Goal: Transaction & Acquisition: Book appointment/travel/reservation

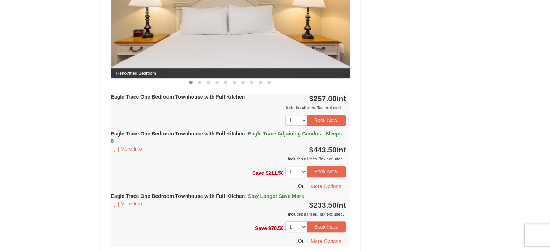
scroll to position [356, 0]
click at [337, 120] on button "Book Now!" at bounding box center [326, 120] width 39 height 11
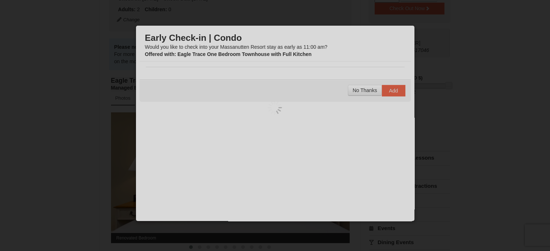
scroll to position [63, 0]
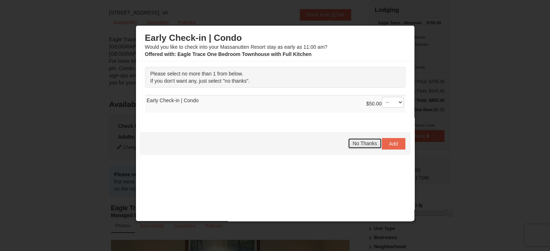
click at [356, 143] on span "No Thanks" at bounding box center [364, 144] width 24 height 6
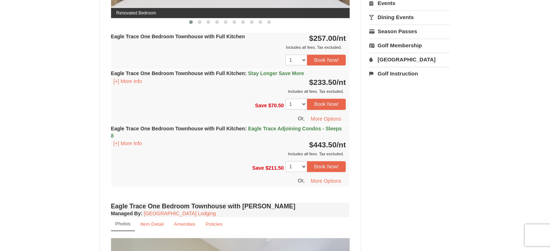
scroll to position [346, 0]
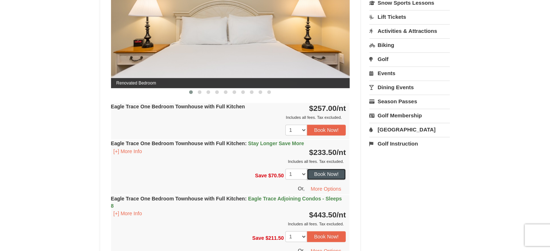
click at [325, 173] on button "Book Now!" at bounding box center [326, 174] width 39 height 11
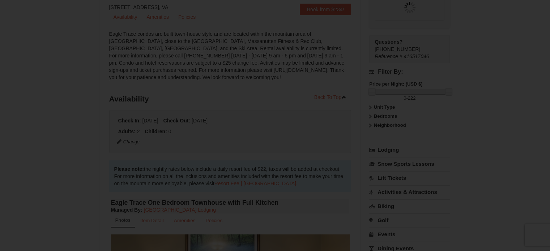
scroll to position [63, 0]
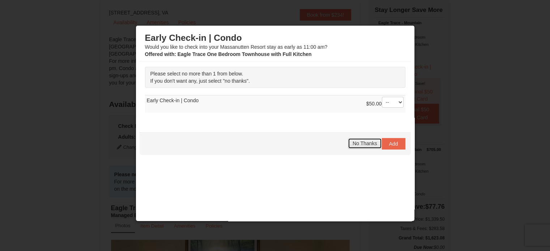
click at [366, 138] on button "No Thanks" at bounding box center [365, 143] width 34 height 11
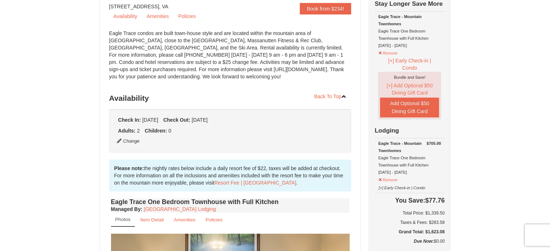
scroll to position [98, 0]
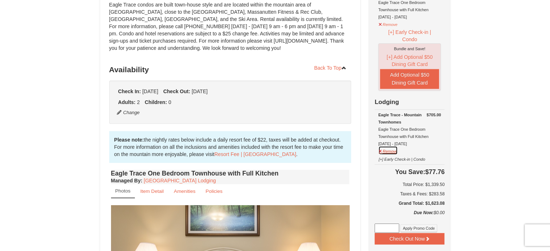
click at [387, 146] on button "Remove" at bounding box center [388, 150] width 20 height 9
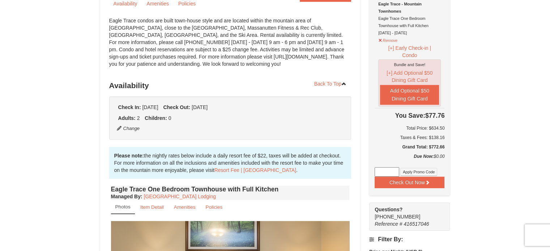
scroll to position [24, 0]
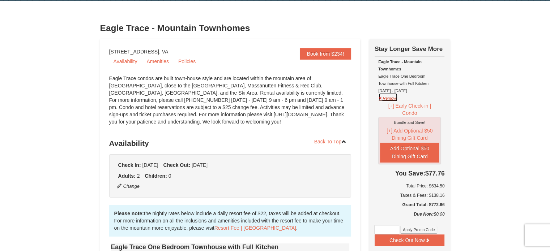
click at [391, 95] on button "Remove" at bounding box center [388, 97] width 20 height 9
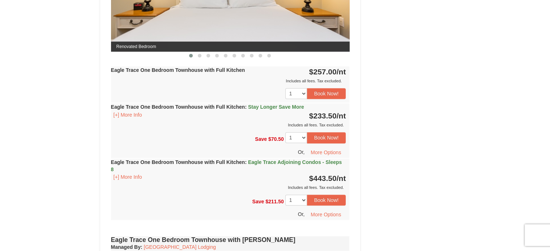
scroll to position [382, 0]
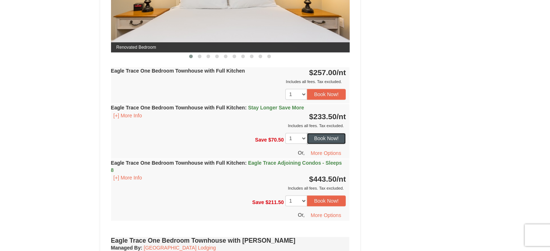
click at [319, 140] on button "Book Now!" at bounding box center [326, 138] width 39 height 11
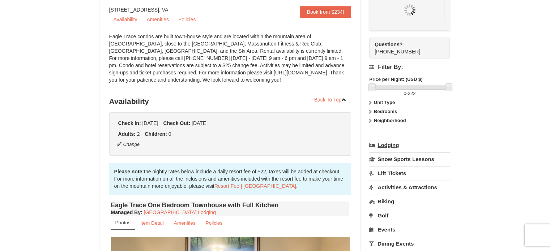
scroll to position [63, 0]
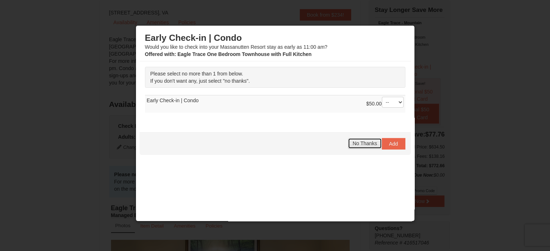
click at [358, 141] on span "No Thanks" at bounding box center [364, 144] width 24 height 6
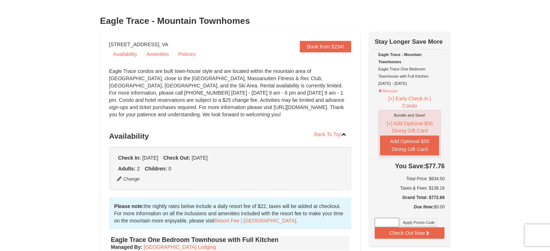
scroll to position [0, 0]
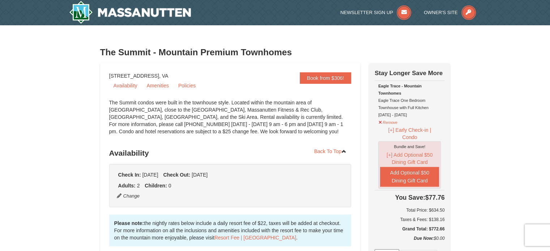
scroll to position [59, 0]
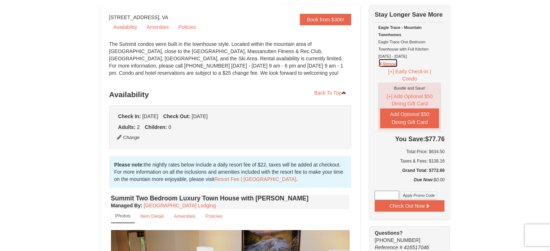
click at [390, 63] on button "Remove" at bounding box center [388, 63] width 20 height 9
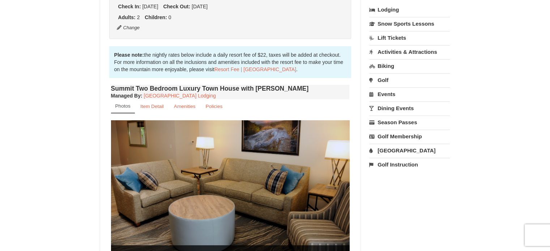
scroll to position [0, 0]
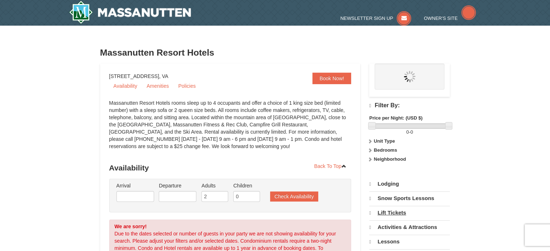
select select "10"
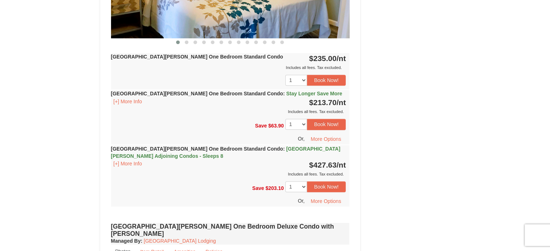
scroll to position [381, 0]
click at [332, 125] on button "Book Now!" at bounding box center [326, 124] width 39 height 11
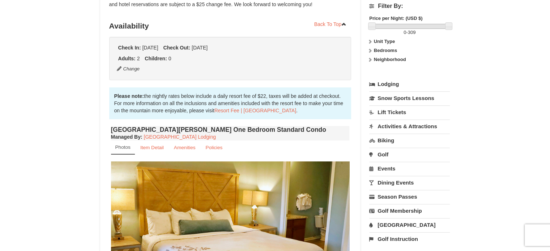
scroll to position [63, 0]
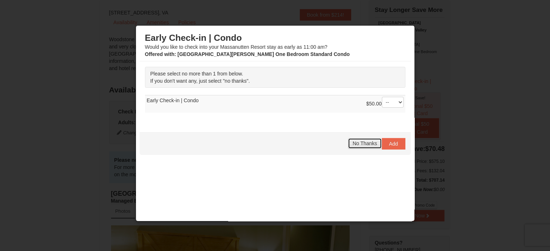
click at [369, 138] on button "No Thanks" at bounding box center [365, 143] width 34 height 11
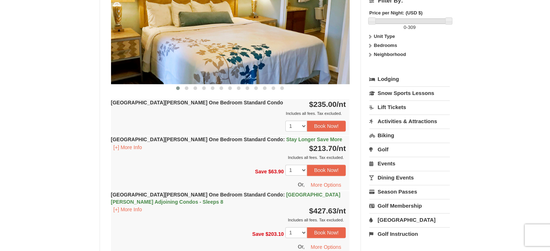
scroll to position [0, 0]
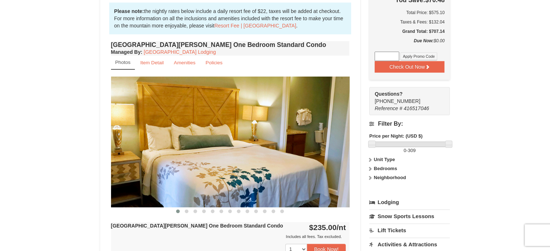
scroll to position [202, 0]
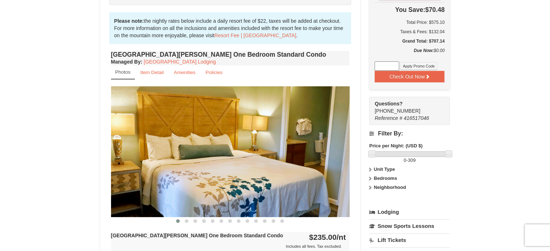
click at [308, 158] on img at bounding box center [230, 151] width 239 height 130
click at [188, 218] on button at bounding box center [186, 221] width 9 height 7
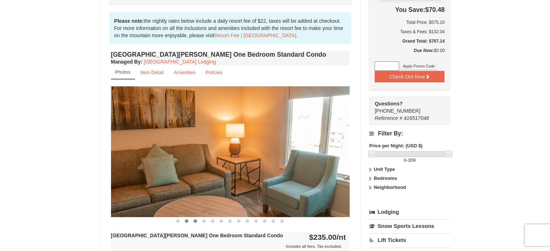
click at [197, 218] on button at bounding box center [195, 221] width 9 height 7
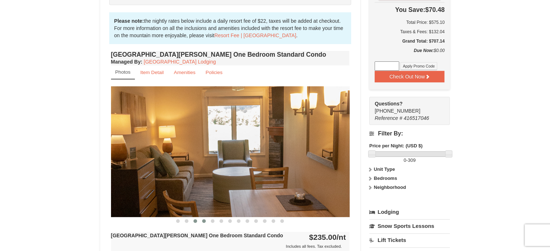
click at [204, 219] on span at bounding box center [204, 221] width 4 height 4
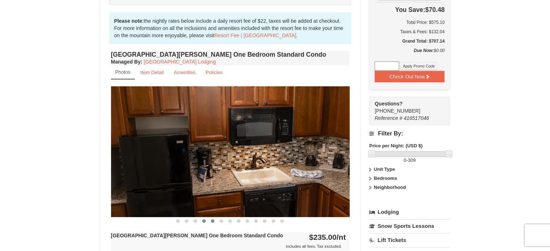
click at [214, 219] on button at bounding box center [212, 221] width 9 height 7
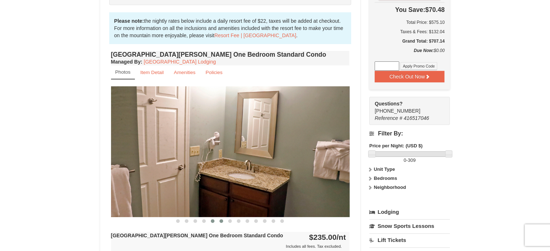
click at [221, 219] on span at bounding box center [221, 221] width 4 height 4
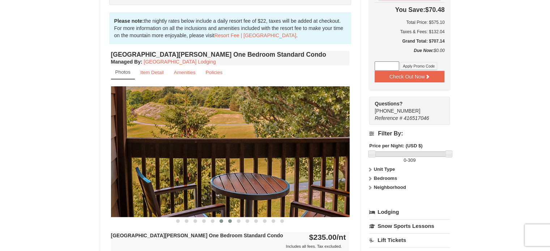
click at [230, 219] on span at bounding box center [230, 221] width 4 height 4
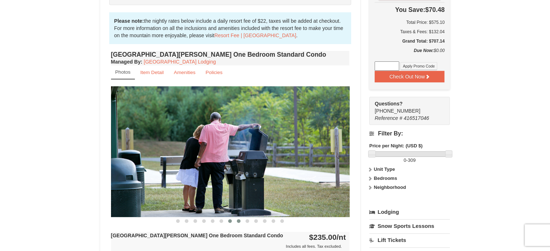
click at [240, 221] on span at bounding box center [239, 221] width 4 height 4
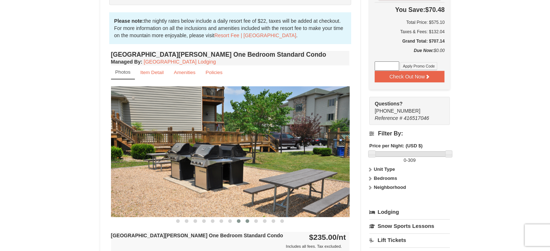
click at [247, 221] on span at bounding box center [247, 221] width 4 height 4
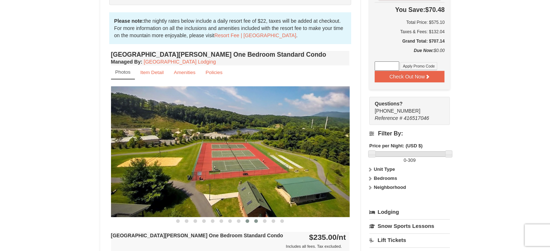
click at [257, 221] on span at bounding box center [256, 221] width 4 height 4
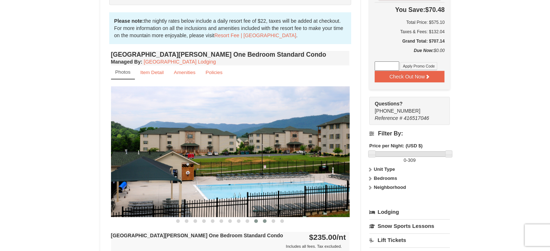
click at [265, 219] on span at bounding box center [265, 221] width 4 height 4
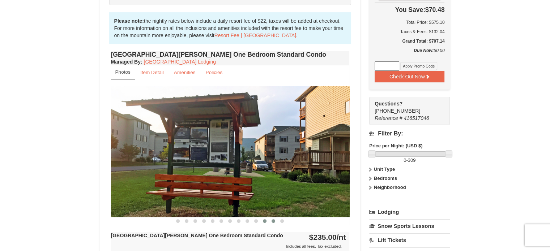
click at [272, 221] on span at bounding box center [273, 221] width 4 height 4
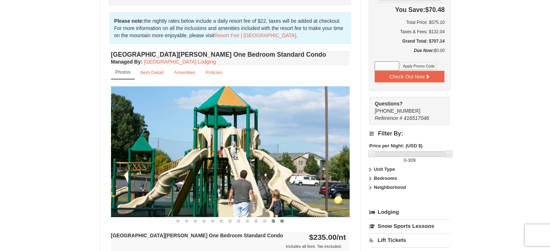
click at [283, 220] on span at bounding box center [282, 221] width 4 height 4
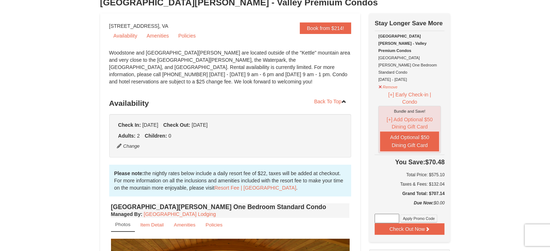
scroll to position [46, 0]
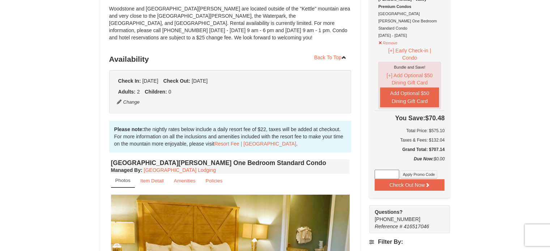
scroll to position [93, 0]
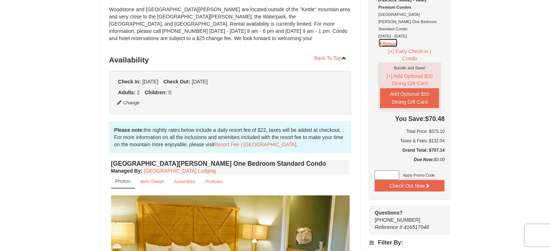
click at [395, 38] on button "Remove" at bounding box center [388, 42] width 20 height 9
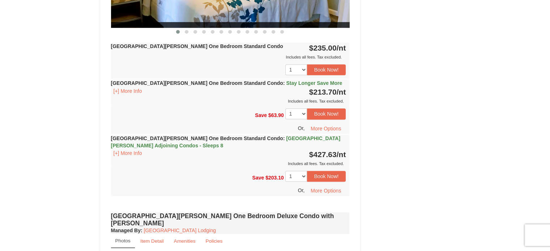
scroll to position [392, 0]
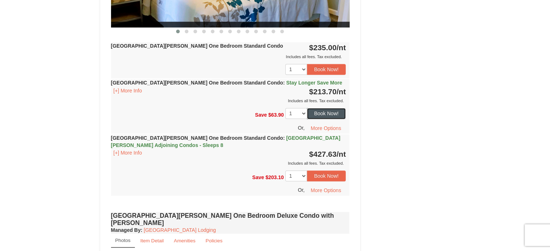
click at [334, 112] on button "Book Now!" at bounding box center [326, 113] width 39 height 11
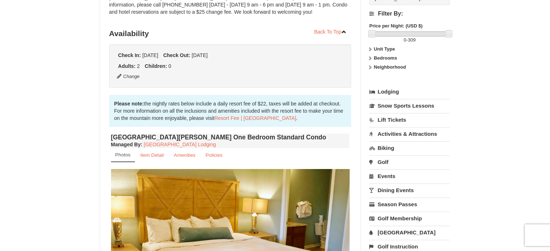
scroll to position [63, 0]
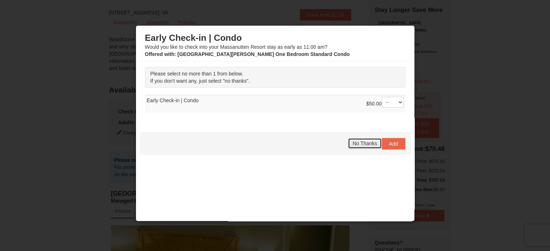
click at [365, 143] on span "No Thanks" at bounding box center [364, 144] width 24 height 6
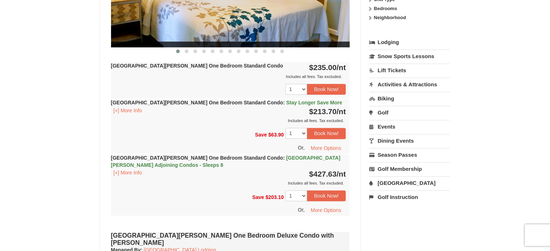
scroll to position [372, 0]
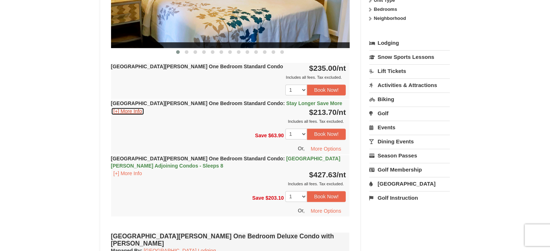
click at [134, 110] on button "[+] More Info" at bounding box center [128, 111] width 34 height 8
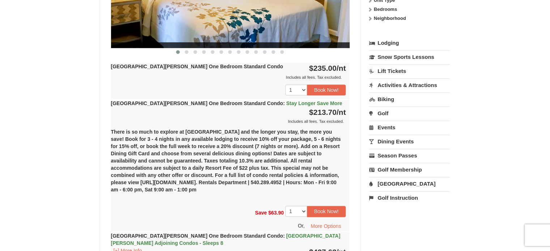
scroll to position [377, 0]
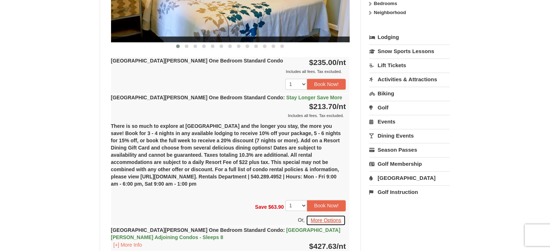
click at [333, 218] on button "More Options" at bounding box center [326, 220] width 40 height 11
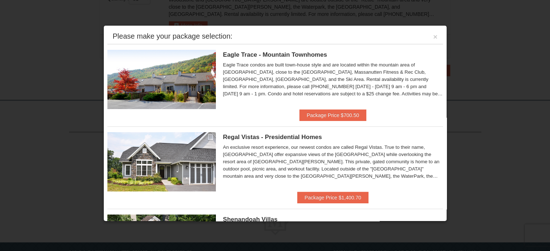
click at [481, 102] on div at bounding box center [275, 125] width 550 height 251
click at [433, 37] on button "×" at bounding box center [435, 36] width 4 height 7
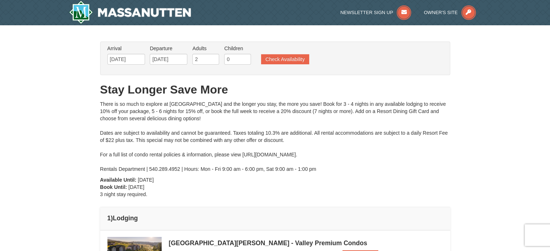
click at [489, 146] on div "× From: To: Adults: 2 Children: 0 Change Arrival Please format dates MM/DD/YYYY…" at bounding box center [275, 195] width 550 height 340
